Goal: Task Accomplishment & Management: Use online tool/utility

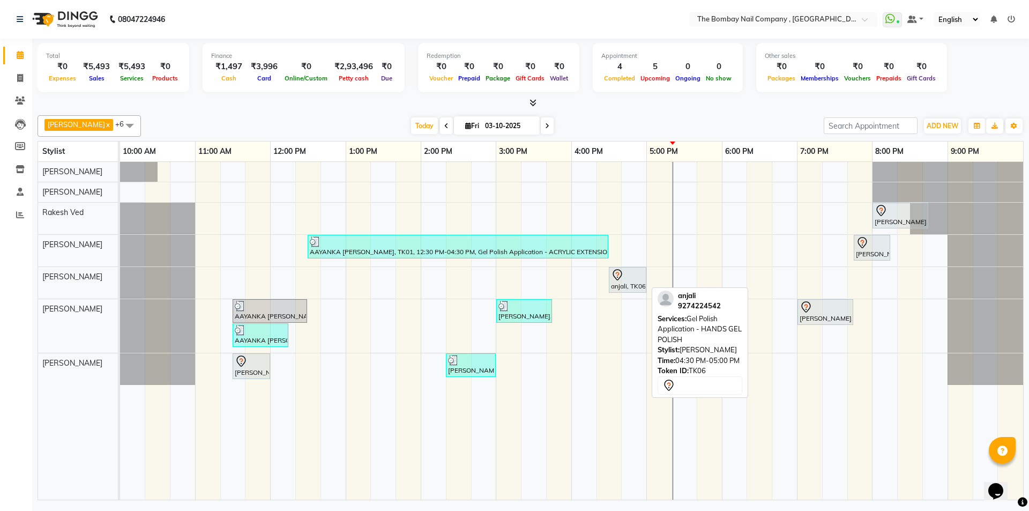
click at [618, 281] on div "anjali, TK06, 04:30 PM-05:00 PM, Gel Polish Application - HANDS GEL POLISH" at bounding box center [627, 280] width 35 height 23
select select "7"
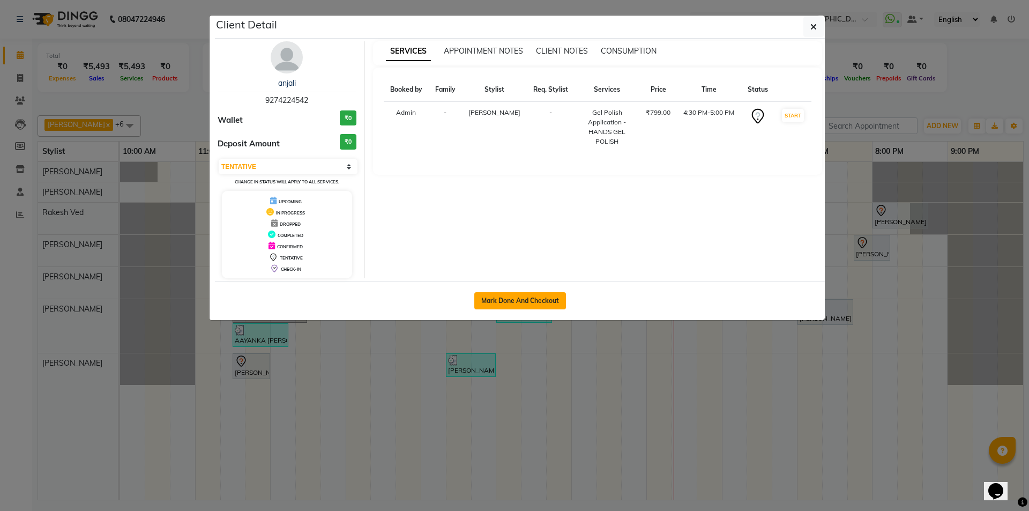
click at [500, 300] on button "Mark Done And Checkout" at bounding box center [520, 300] width 92 height 17
select select "7684"
select select "service"
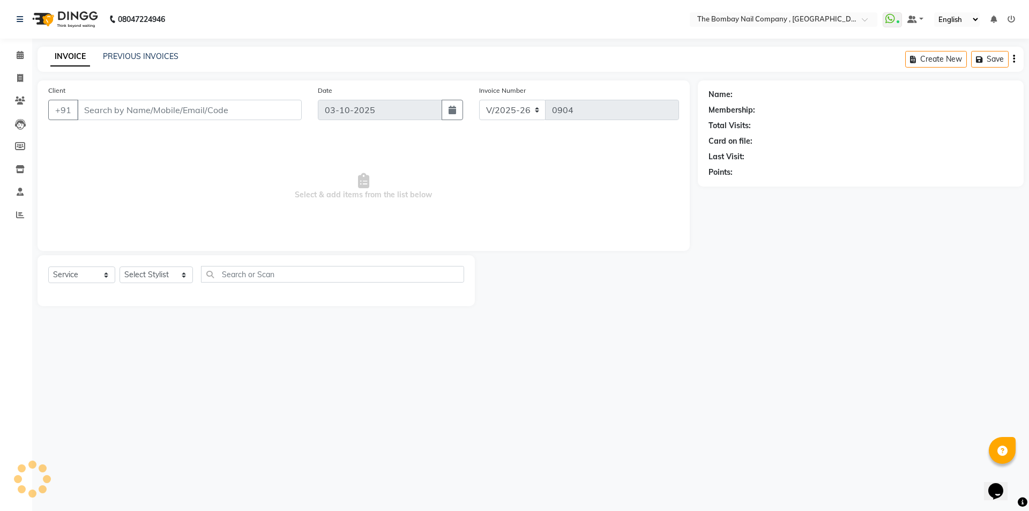
type input "92******42"
select select "89334"
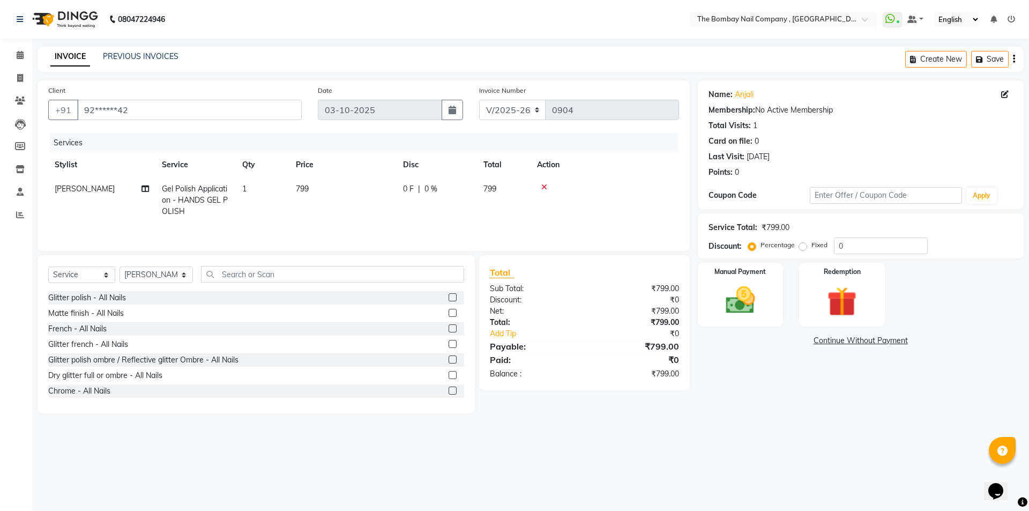
click at [409, 185] on span "0 F" at bounding box center [408, 188] width 11 height 11
select select "89334"
click at [472, 189] on input "0" at bounding box center [469, 191] width 32 height 17
type input "200"
click at [656, 189] on div at bounding box center [605, 187] width 136 height 8
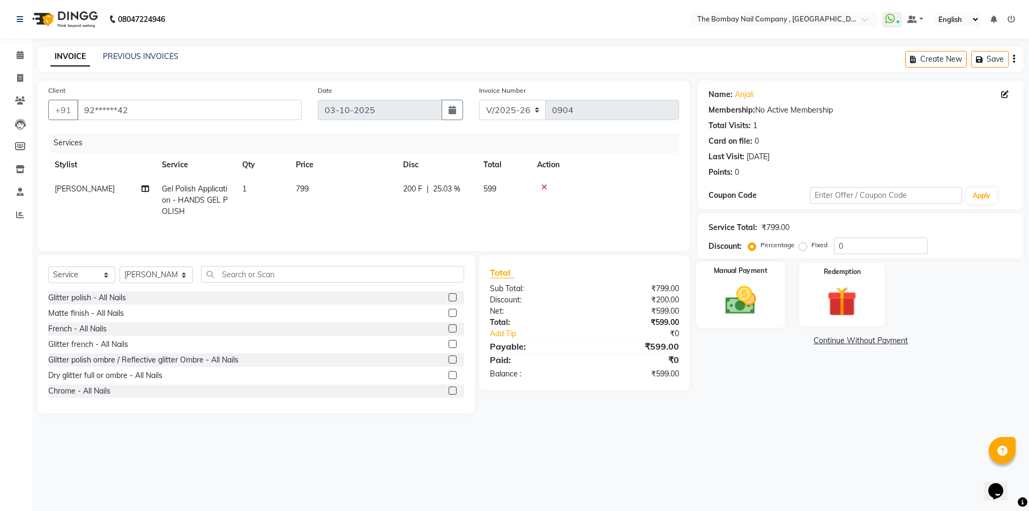
click at [748, 281] on div "Manual Payment" at bounding box center [740, 295] width 89 height 66
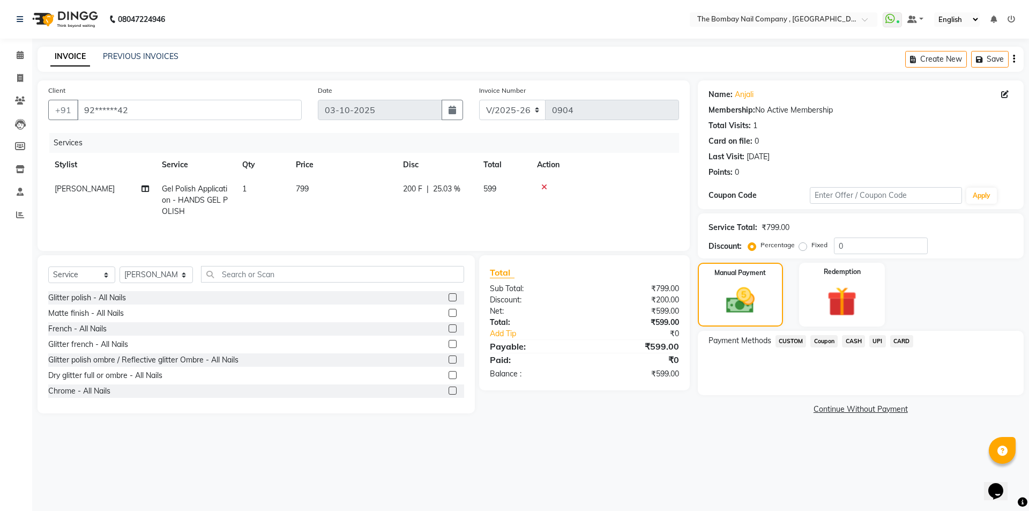
click at [875, 340] on span "UPI" at bounding box center [877, 341] width 17 height 12
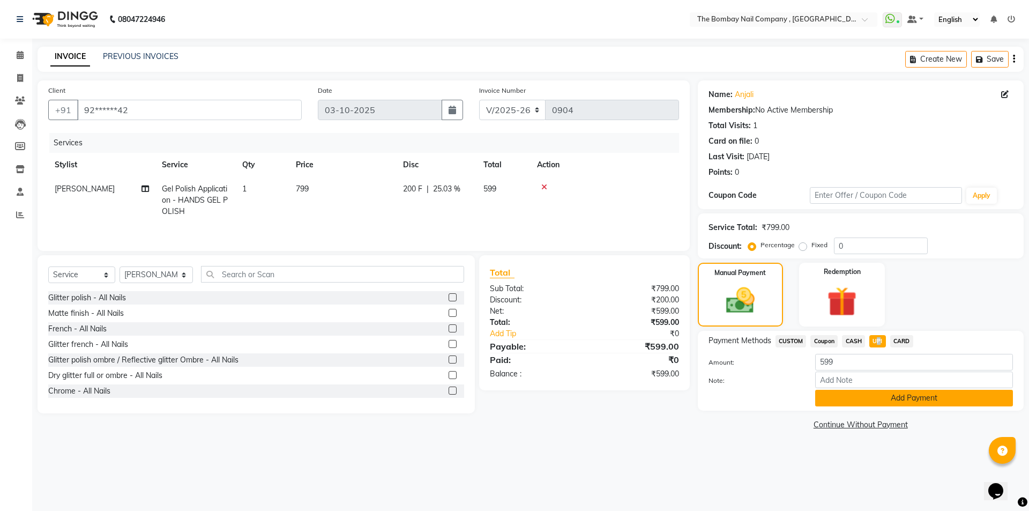
click at [867, 395] on button "Add Payment" at bounding box center [914, 398] width 198 height 17
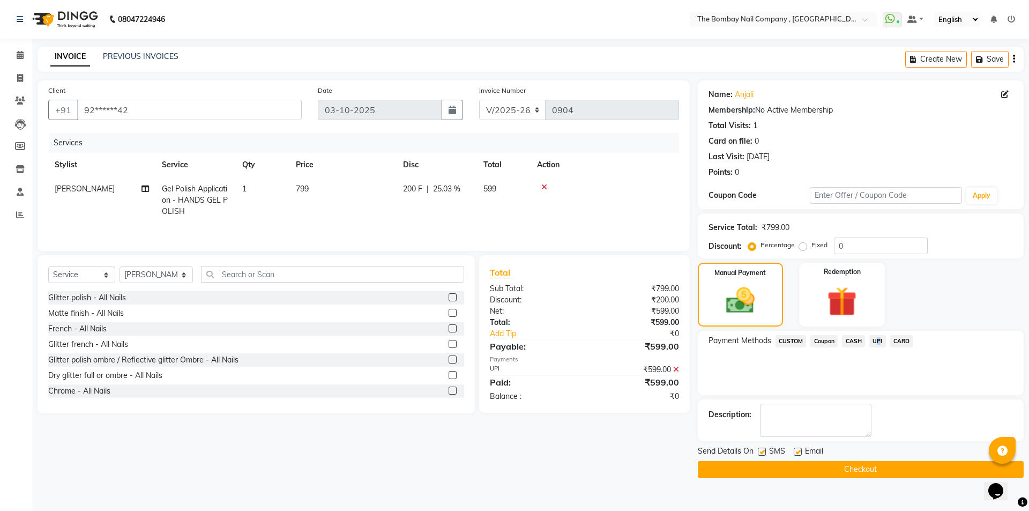
click at [836, 468] on button "Checkout" at bounding box center [861, 469] width 326 height 17
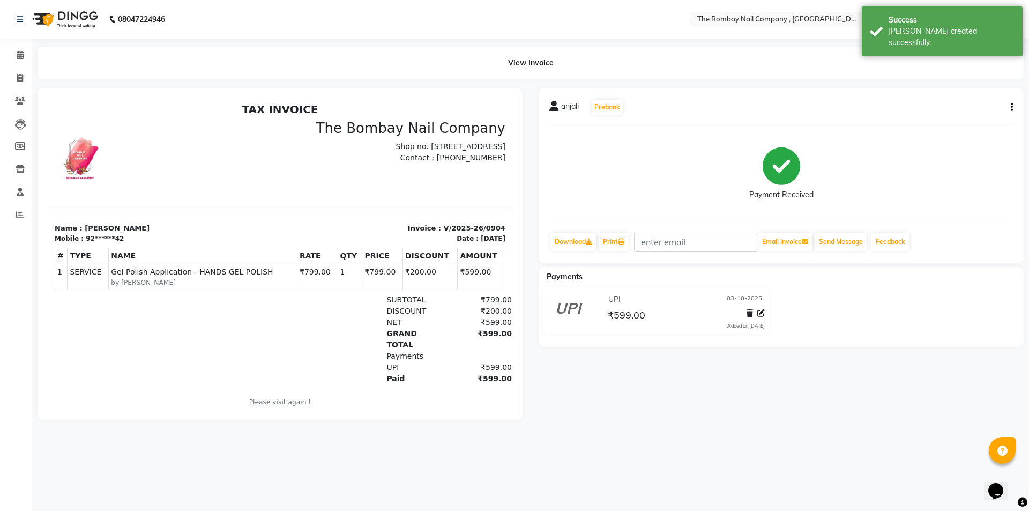
click at [76, 18] on img at bounding box center [63, 19] width 73 height 30
